Goal: Use online tool/utility: Utilize a website feature to perform a specific function

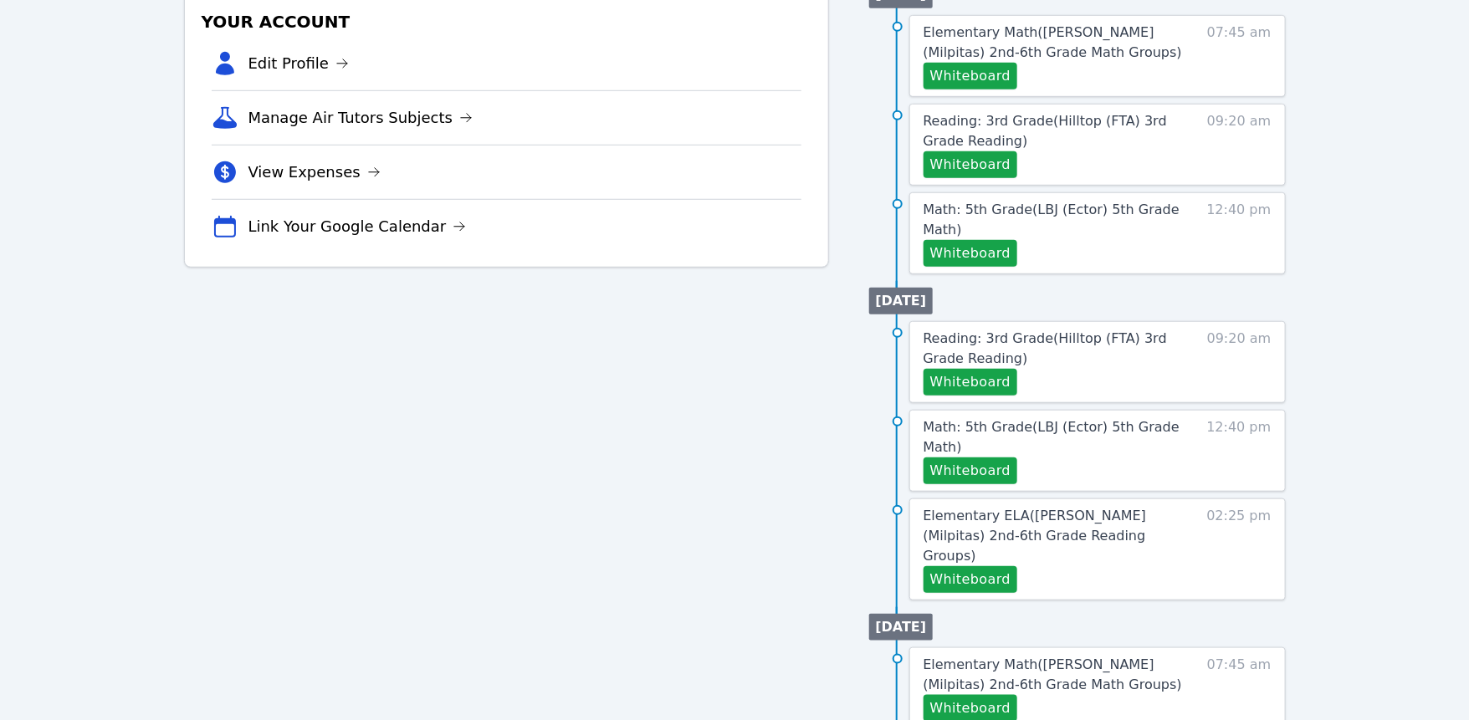
scroll to position [522, 0]
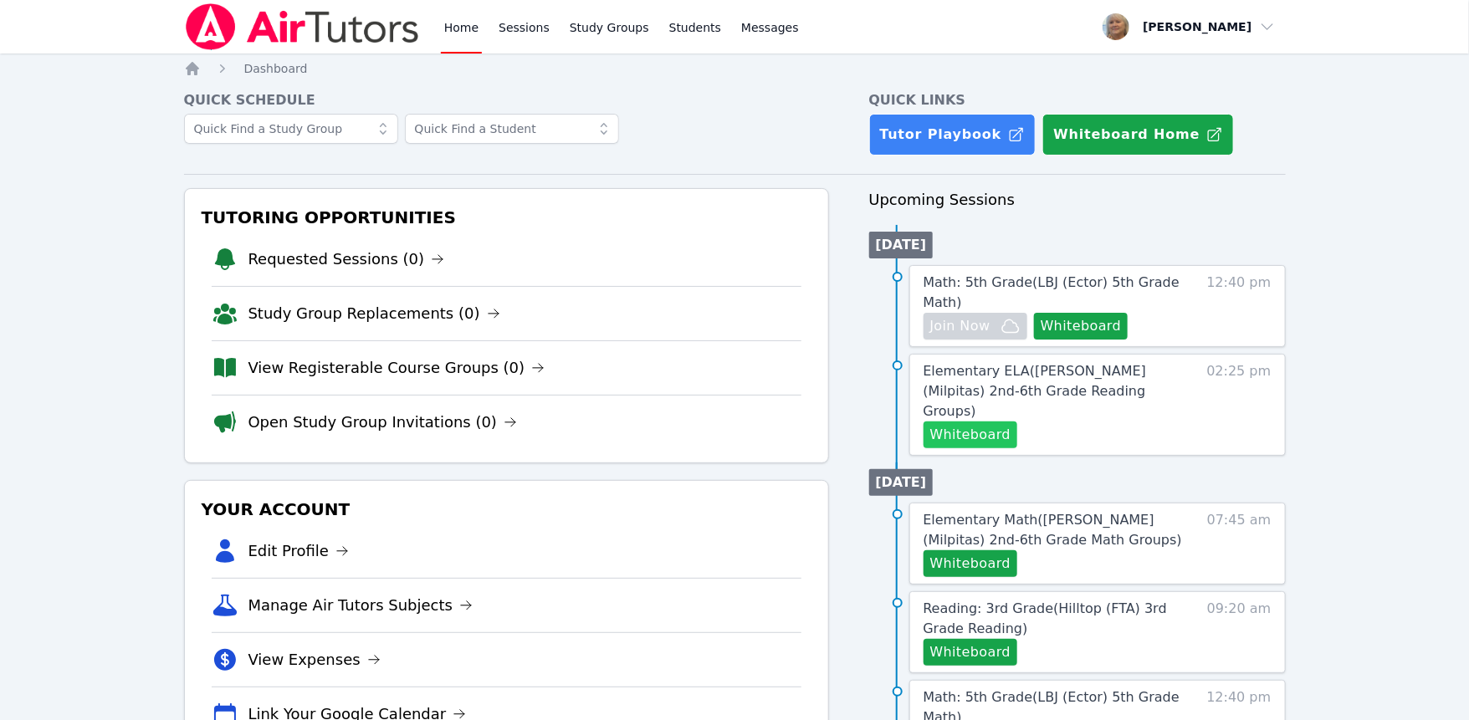
click at [973, 448] on button "Whiteboard" at bounding box center [971, 435] width 95 height 27
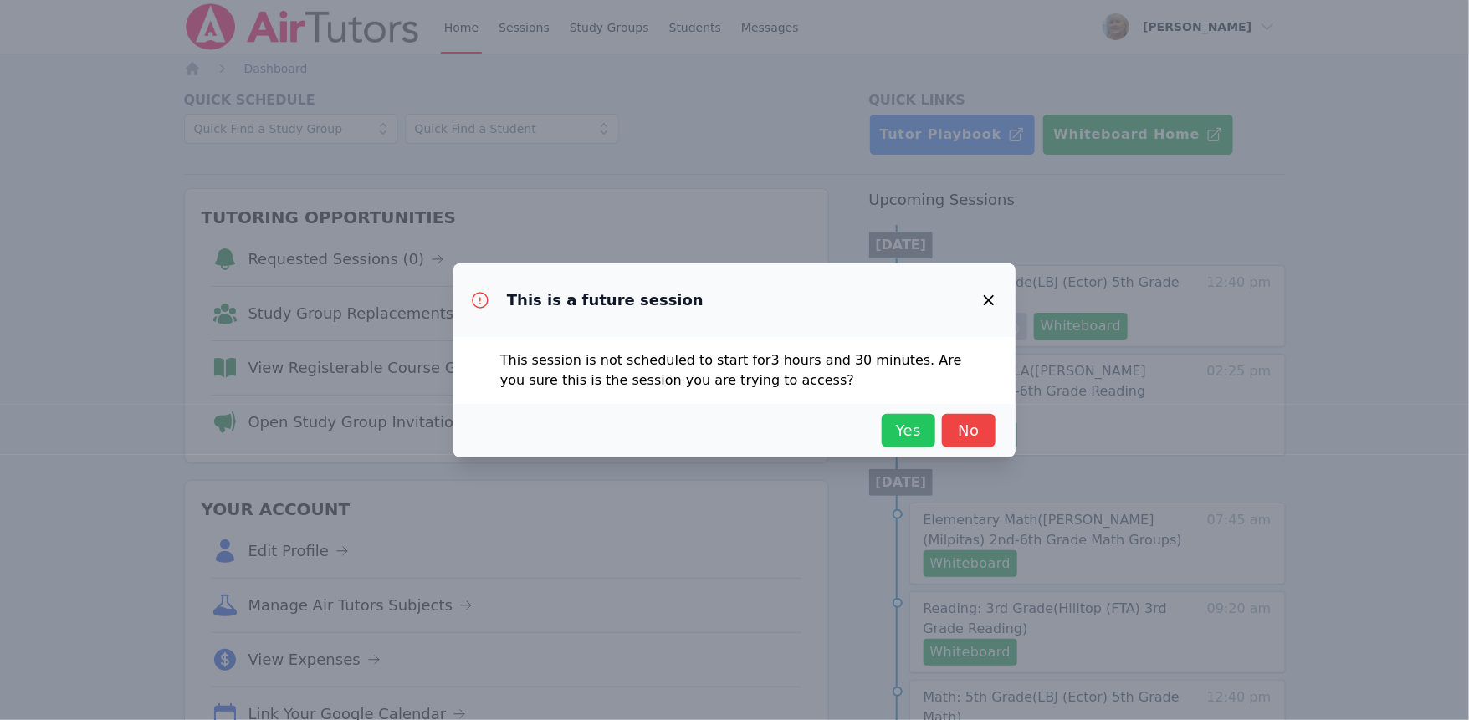
click at [927, 443] on span "Yes" at bounding box center [908, 430] width 37 height 23
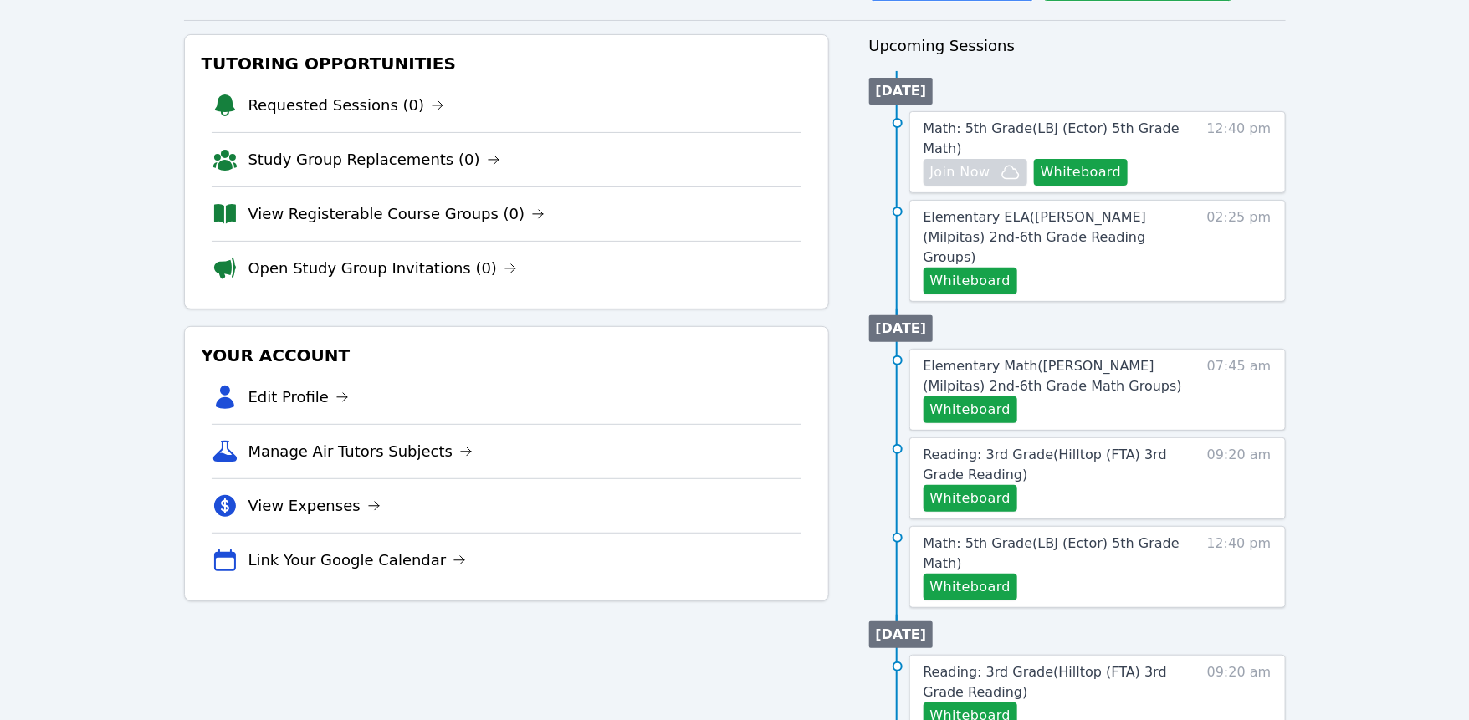
scroll to position [156, 0]
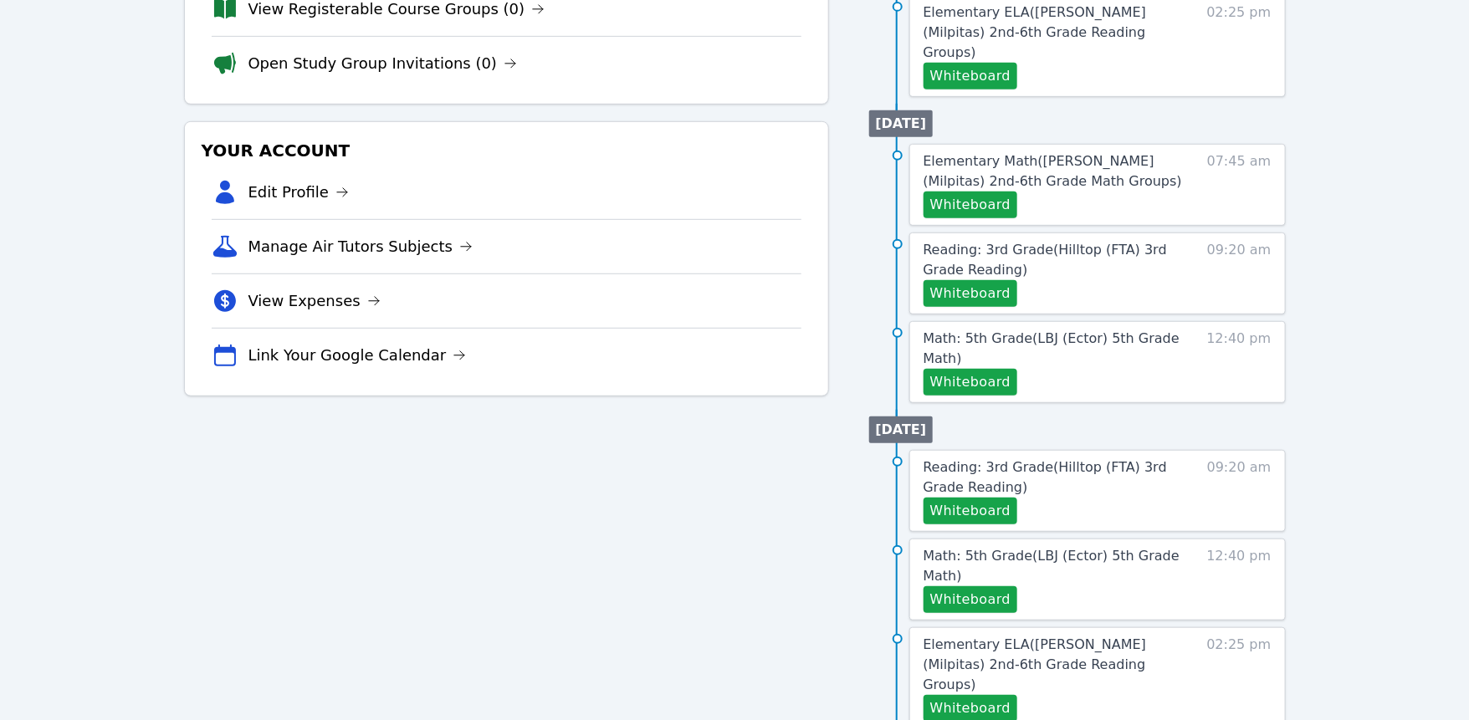
scroll to position [379, 0]
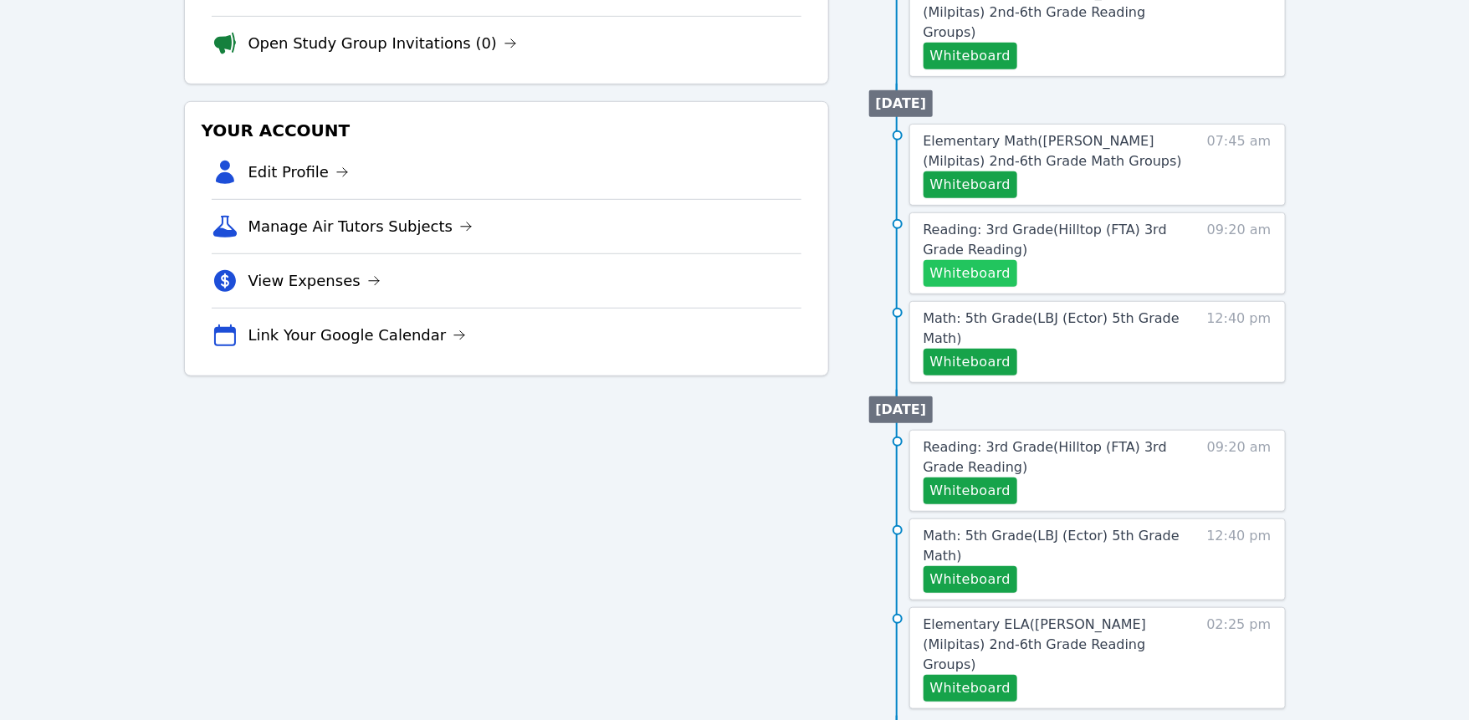
click at [984, 287] on button "Whiteboard" at bounding box center [971, 273] width 95 height 27
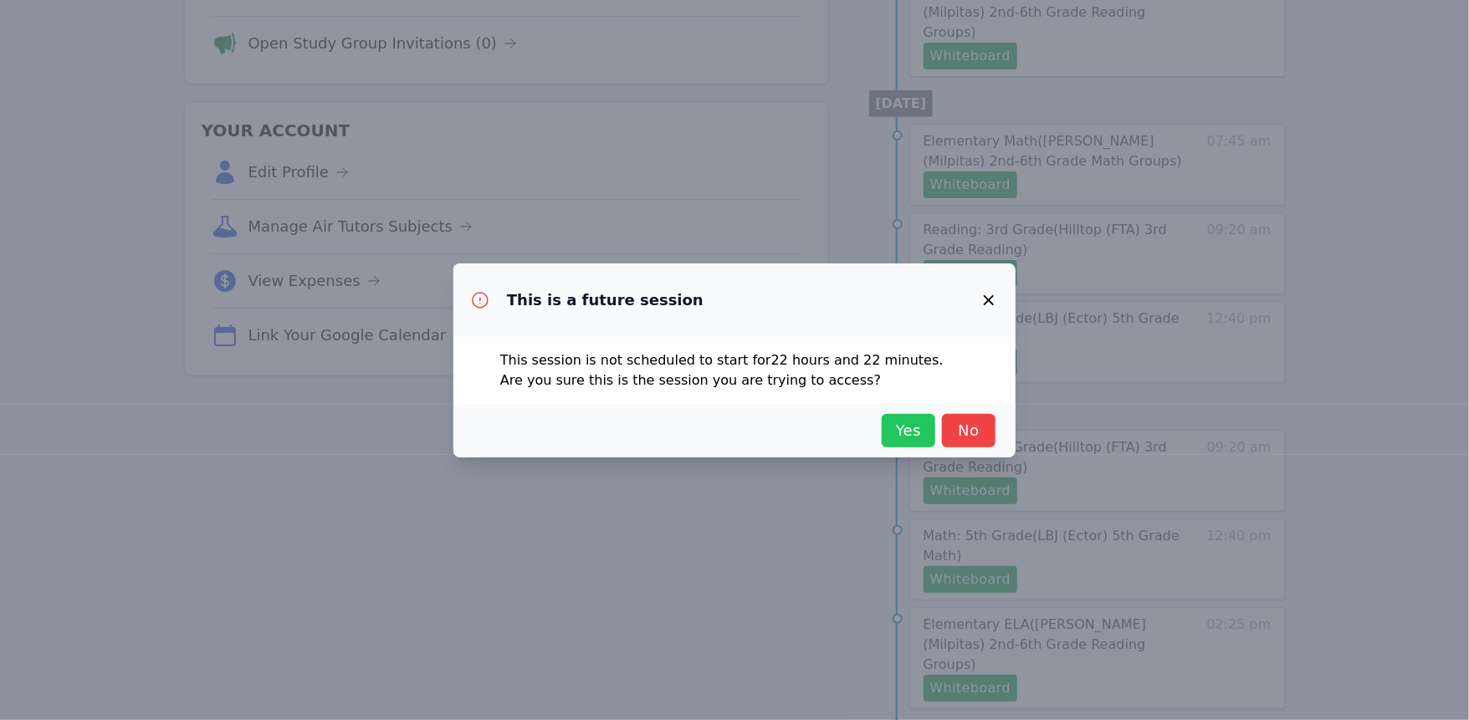
click at [927, 443] on span "Yes" at bounding box center [908, 430] width 37 height 23
